Goal: Task Accomplishment & Management: Manage account settings

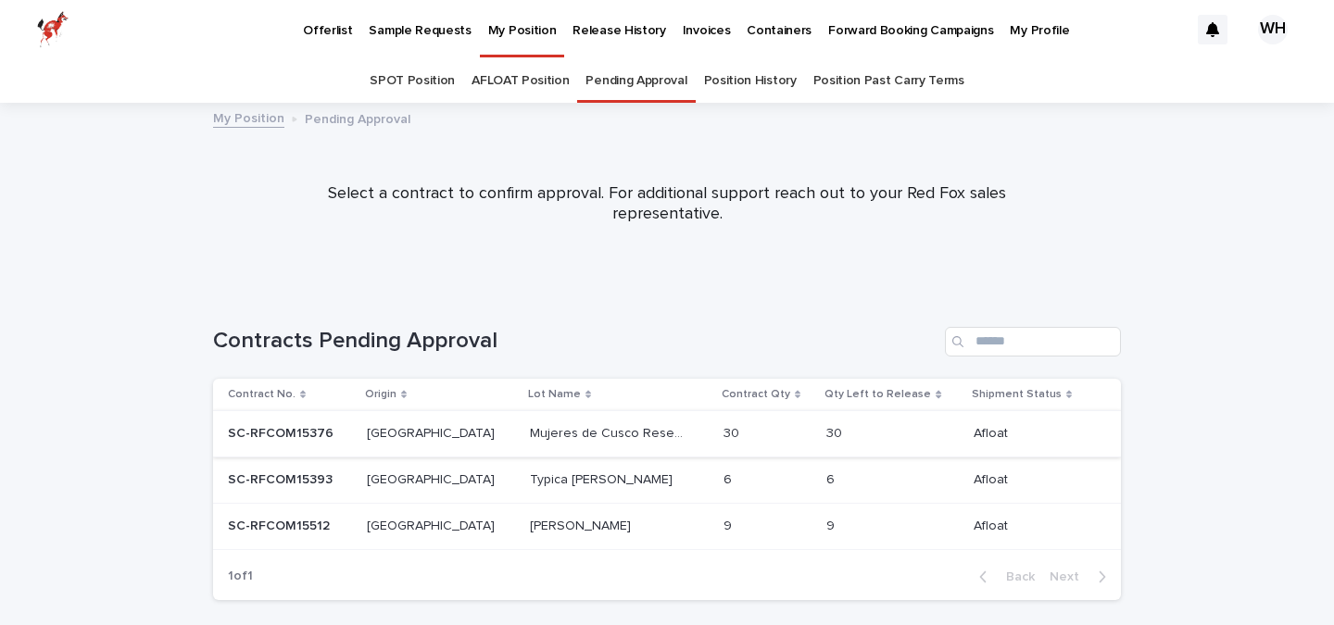
scroll to position [59, 0]
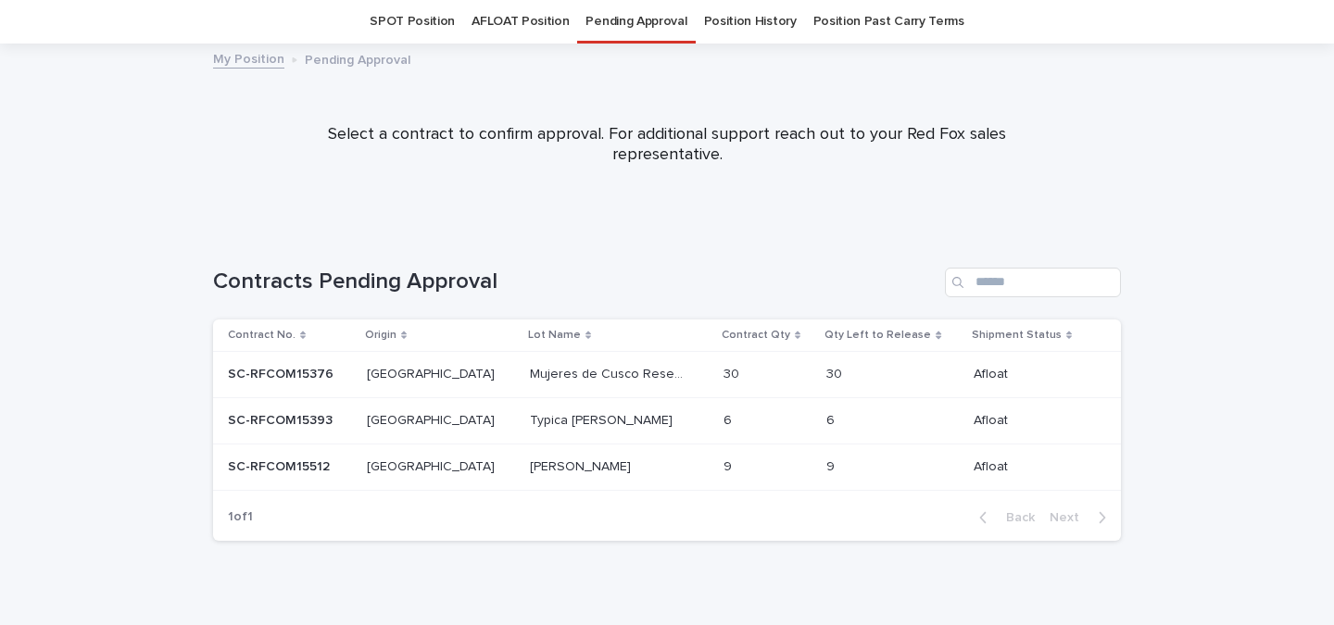
click at [547, 377] on p "Mujeres de Cusco Reserve" at bounding box center [609, 372] width 158 height 19
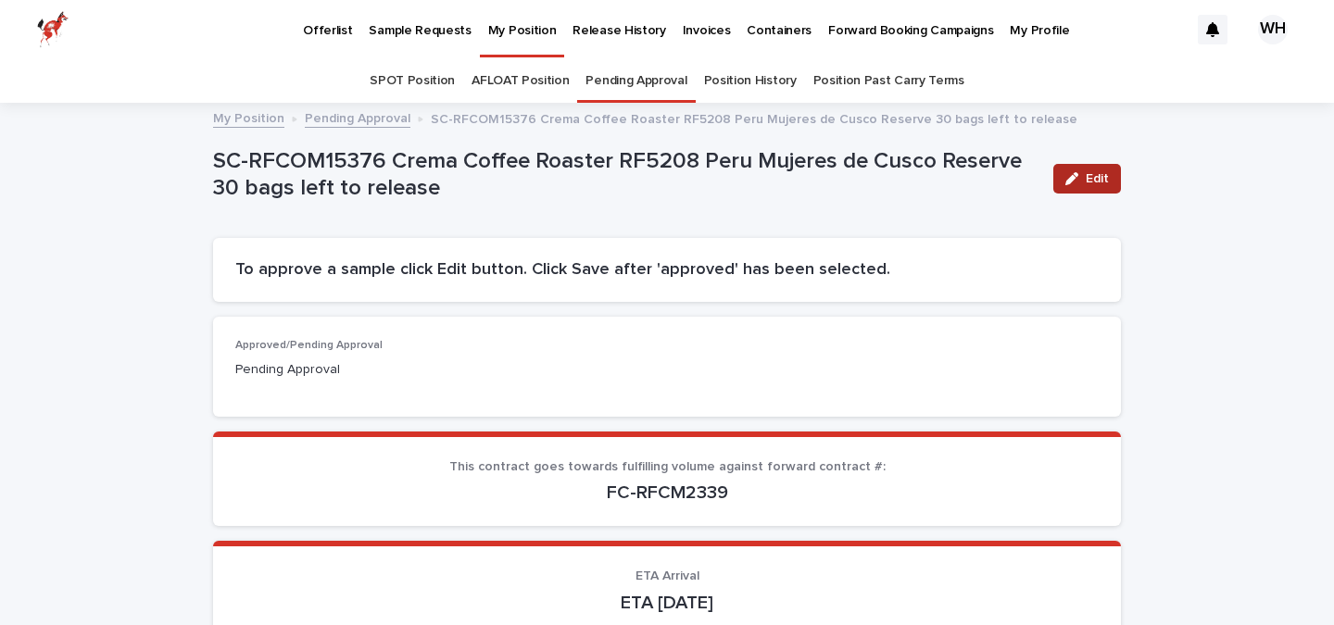
click at [1089, 172] on span "Edit" at bounding box center [1096, 178] width 23 height 13
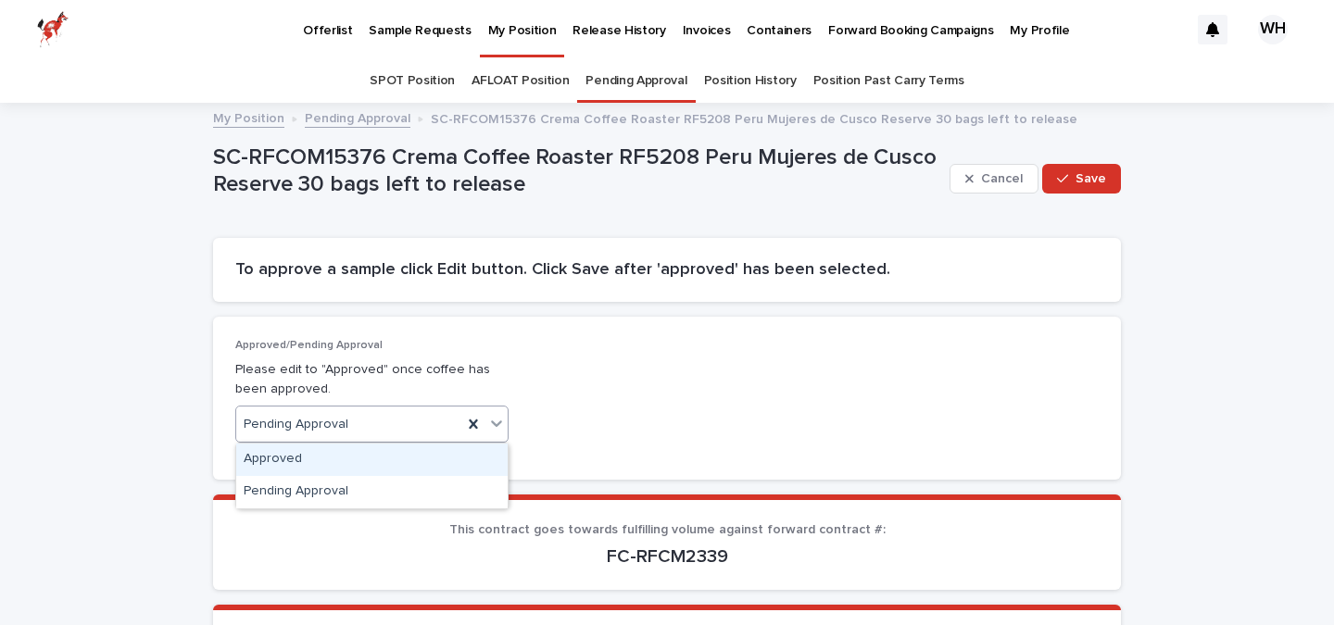
click at [289, 461] on div "Approved" at bounding box center [371, 460] width 271 height 32
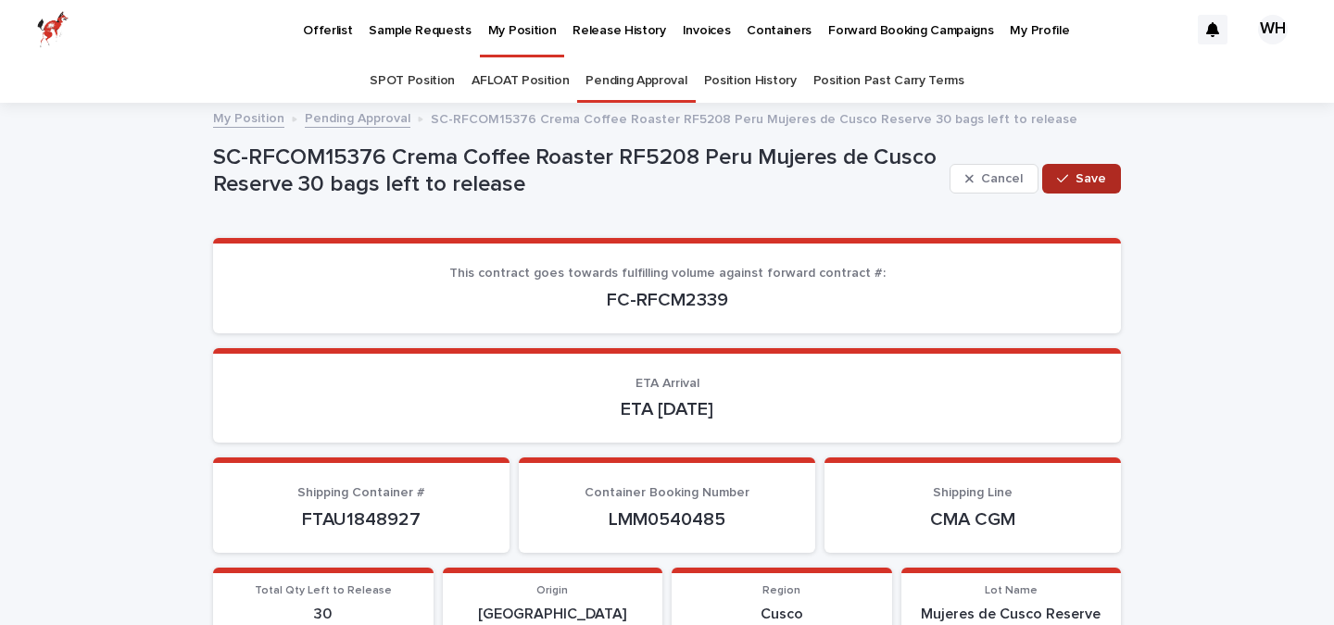
click at [1096, 182] on span "Save" at bounding box center [1090, 178] width 31 height 13
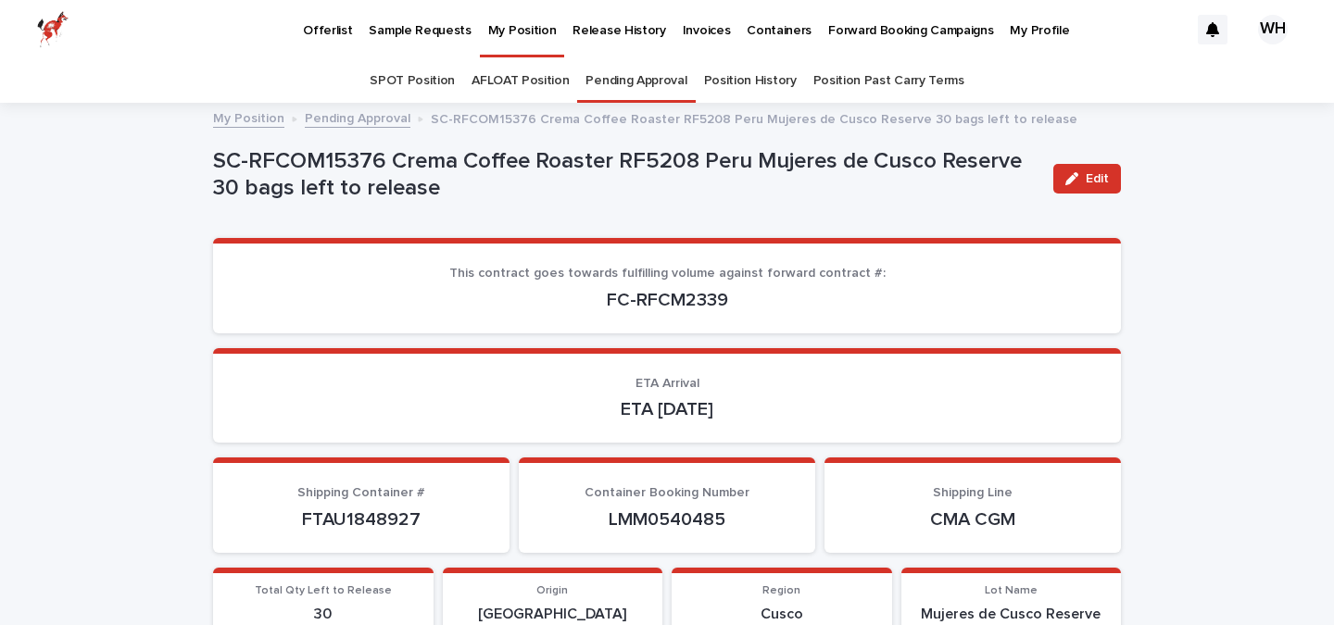
click at [633, 82] on link "Pending Approval" at bounding box center [635, 81] width 101 height 44
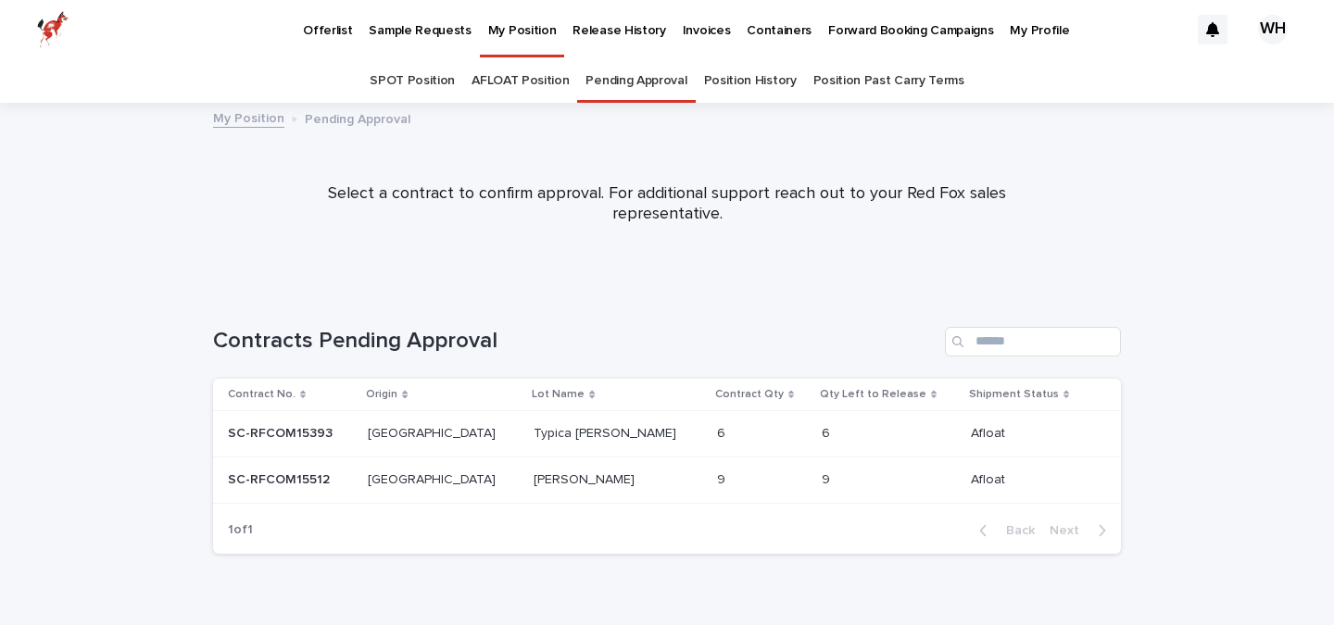
click at [533, 437] on p "Typica [PERSON_NAME]" at bounding box center [606, 431] width 146 height 19
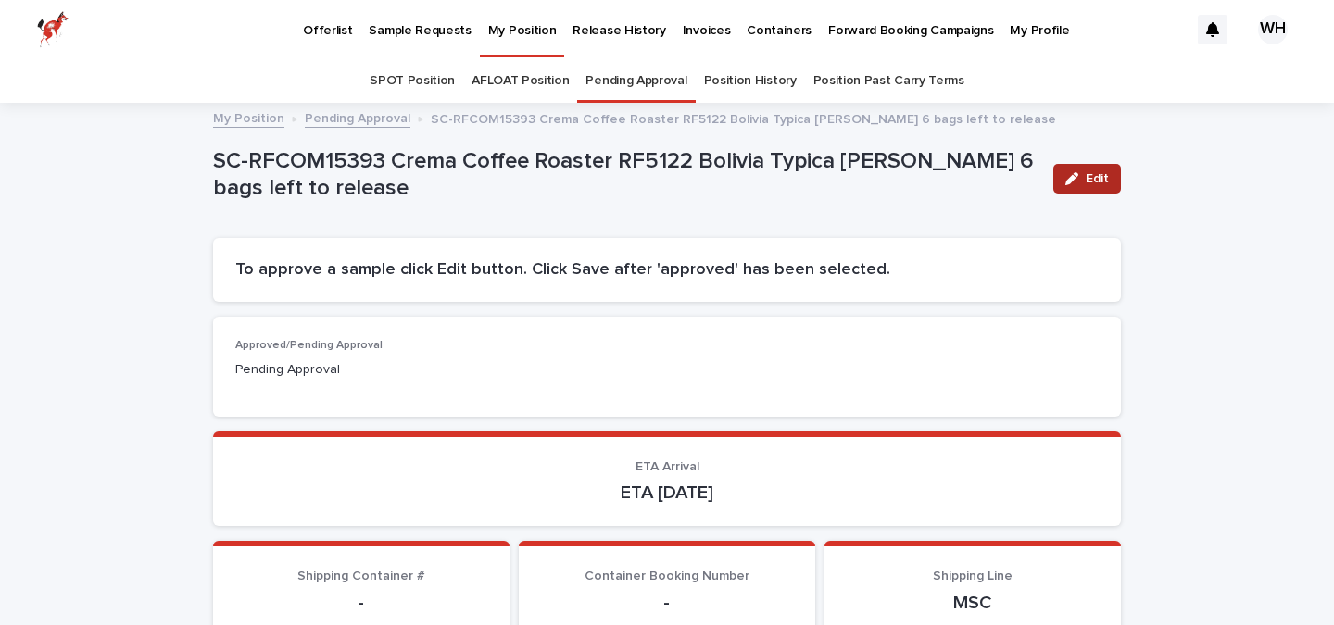
click at [1093, 179] on span "Edit" at bounding box center [1096, 178] width 23 height 13
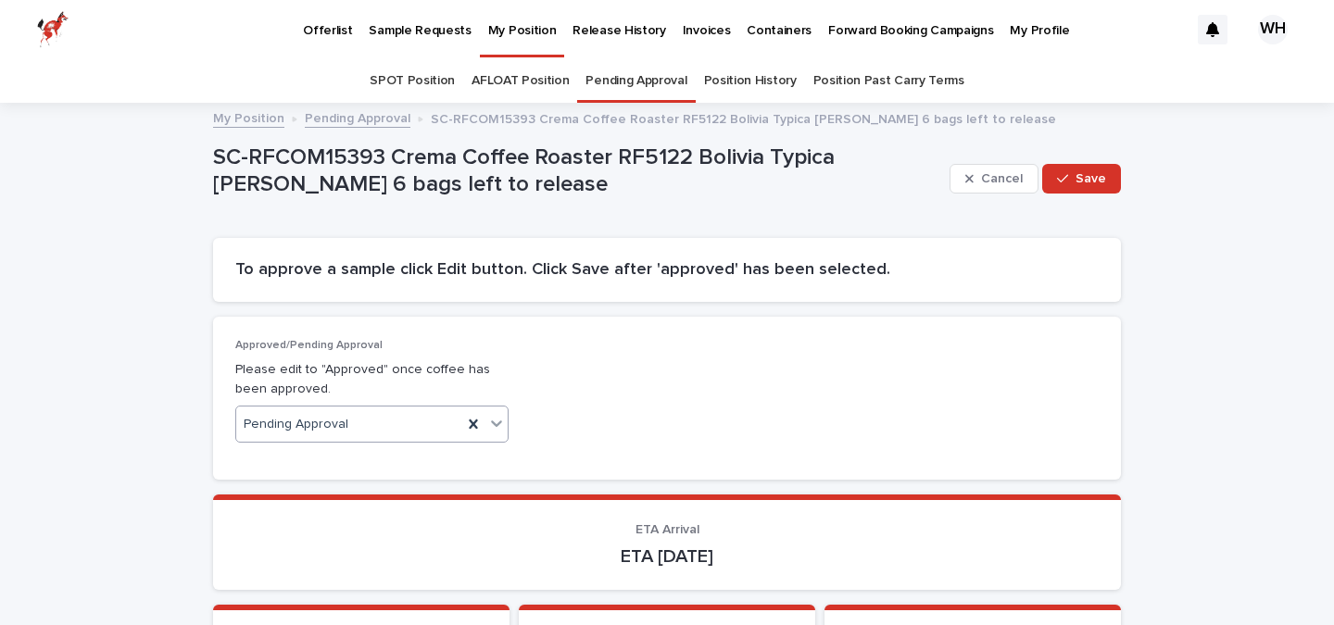
click at [358, 440] on div "Pending Approval" at bounding box center [371, 424] width 273 height 37
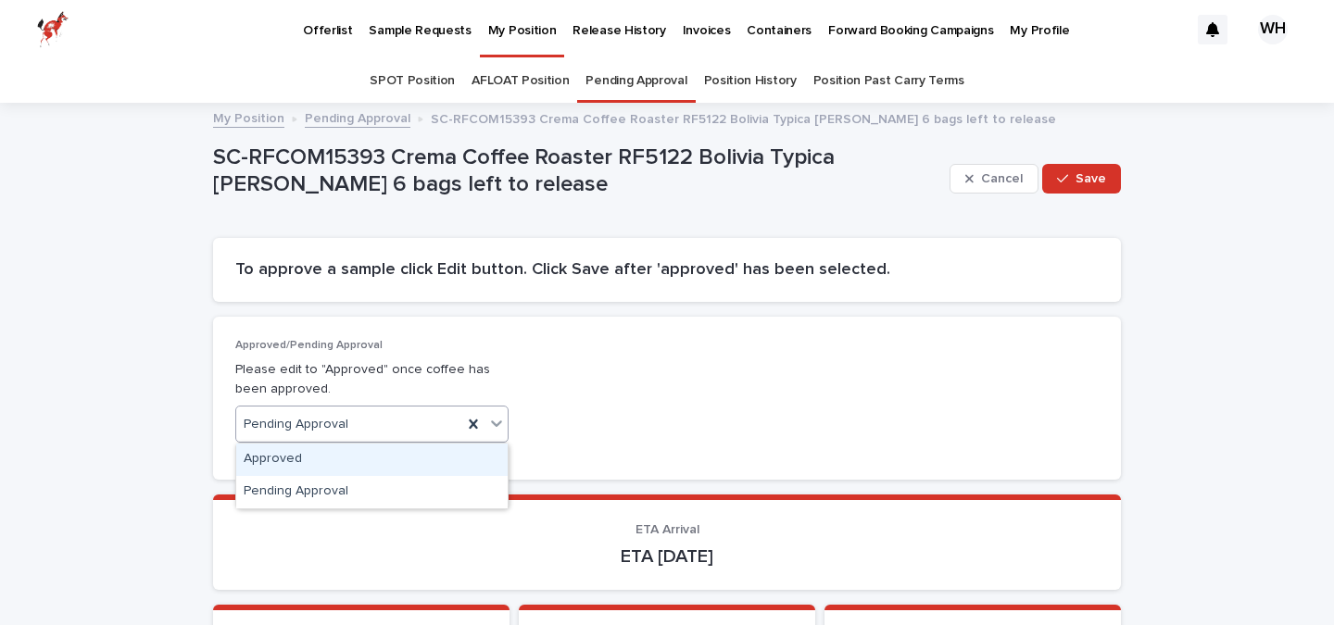
click at [349, 456] on div "Approved" at bounding box center [371, 460] width 271 height 32
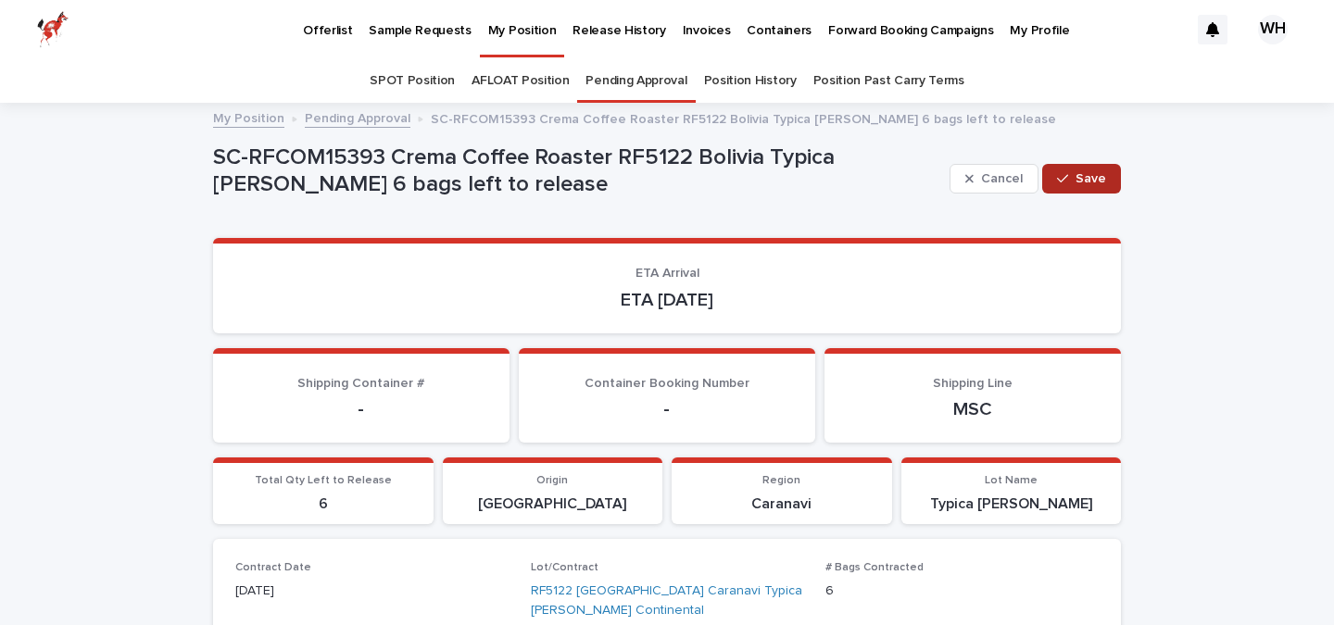
click at [1111, 167] on button "Save" at bounding box center [1081, 179] width 79 height 30
